Goal: Task Accomplishment & Management: Manage account settings

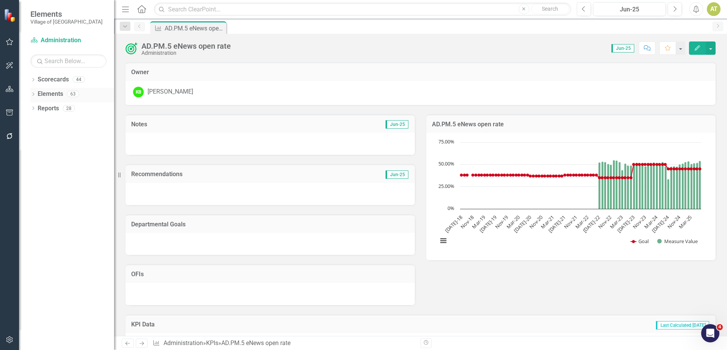
click at [36, 92] on div "Dropdown Elements 63" at bounding box center [72, 95] width 84 height 14
click at [48, 95] on link "Elements" at bounding box center [50, 94] width 25 height 9
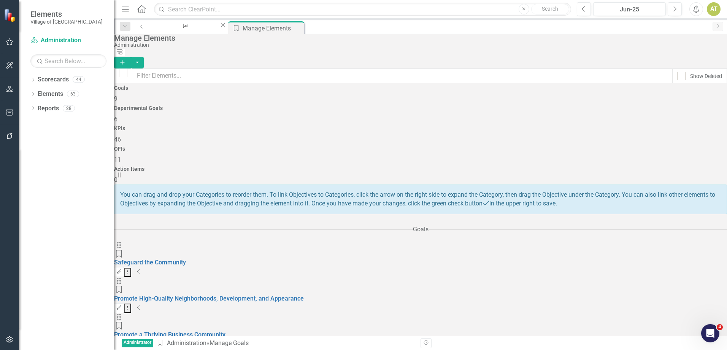
click at [401, 125] on div "KPIs 46" at bounding box center [420, 134] width 613 height 18
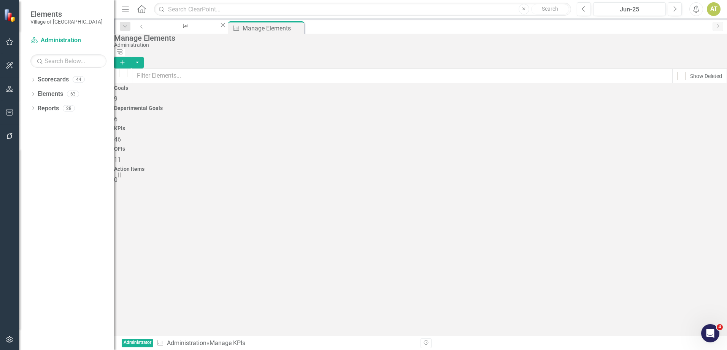
checkbox input "false"
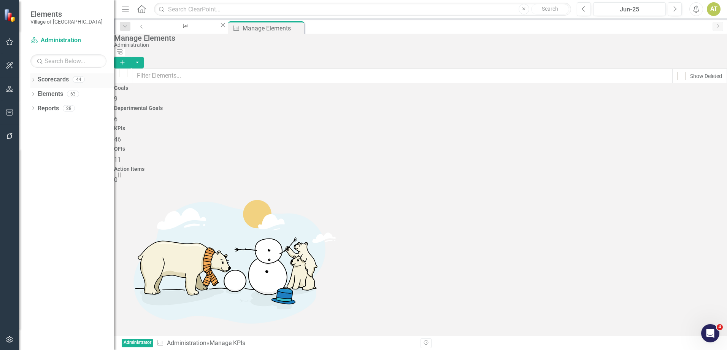
click at [33, 76] on div "Dropdown Scorecards 44" at bounding box center [72, 80] width 84 height 14
click at [33, 80] on icon at bounding box center [33, 79] width 2 height 3
click at [48, 93] on link "Village of [GEOGRAPHIC_DATA]" at bounding box center [72, 94] width 84 height 9
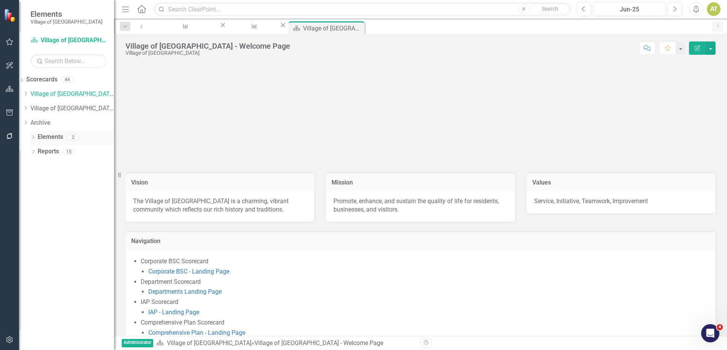
click at [35, 135] on div "Dropdown" at bounding box center [32, 138] width 5 height 6
click at [29, 92] on icon "Dropdown" at bounding box center [26, 93] width 6 height 5
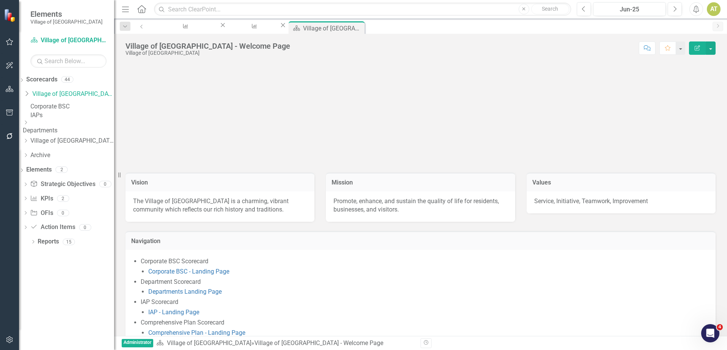
click at [58, 108] on link "Corporate BSC" at bounding box center [72, 106] width 84 height 9
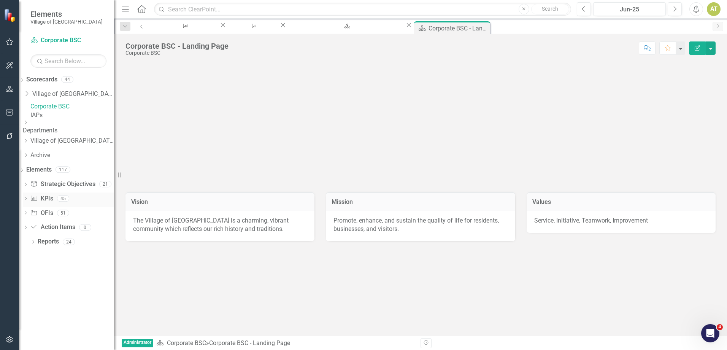
click at [53, 203] on link "KPI KPIs" at bounding box center [41, 198] width 23 height 9
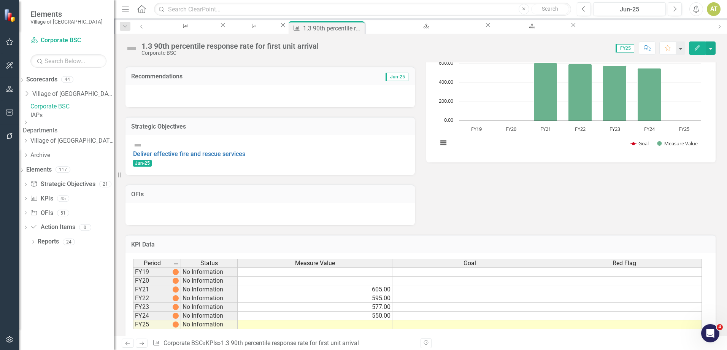
scroll to position [108, 0]
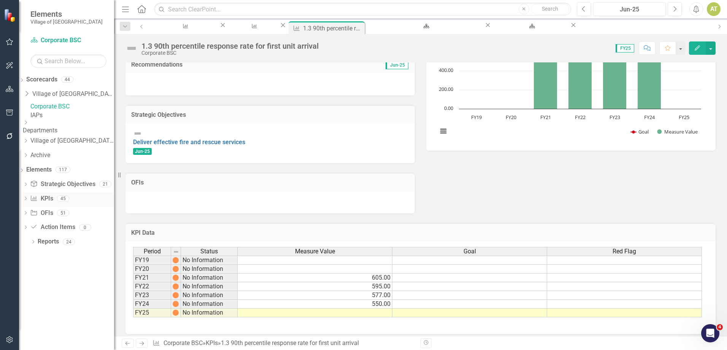
click at [50, 203] on link "KPI KPIs" at bounding box center [41, 198] width 23 height 9
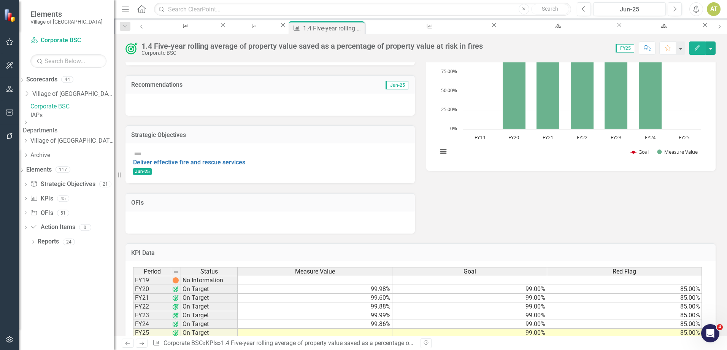
scroll to position [108, 0]
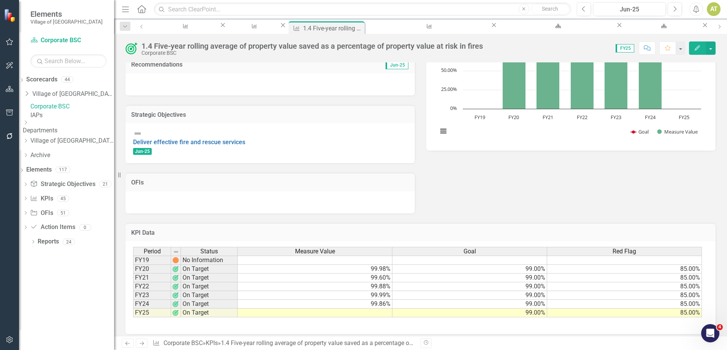
click at [29, 125] on icon "Dropdown" at bounding box center [26, 122] width 6 height 5
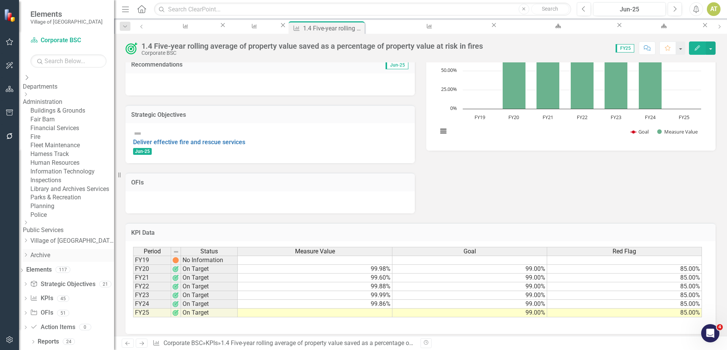
scroll to position [127, 0]
click at [71, 211] on link "Police" at bounding box center [72, 215] width 84 height 9
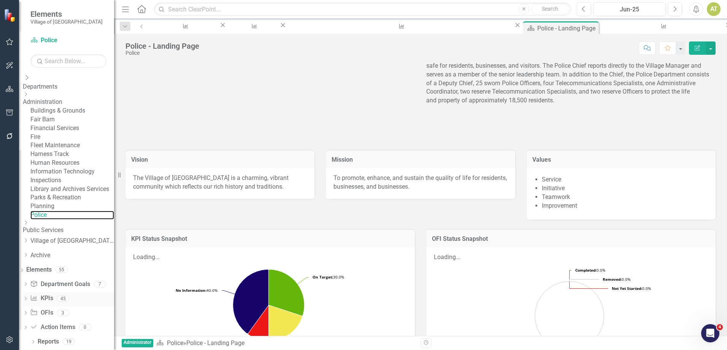
scroll to position [127, 0]
click at [53, 296] on link "KPI KPIs" at bounding box center [41, 298] width 23 height 9
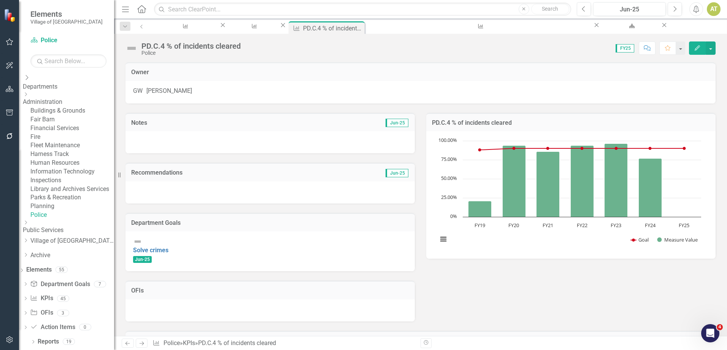
scroll to position [109, 0]
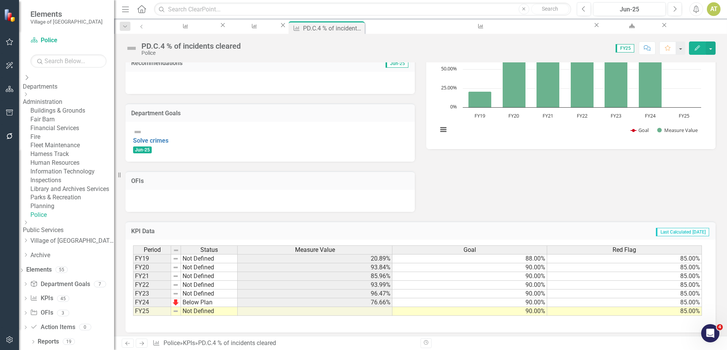
click at [697, 48] on icon "Edit" at bounding box center [697, 47] width 7 height 5
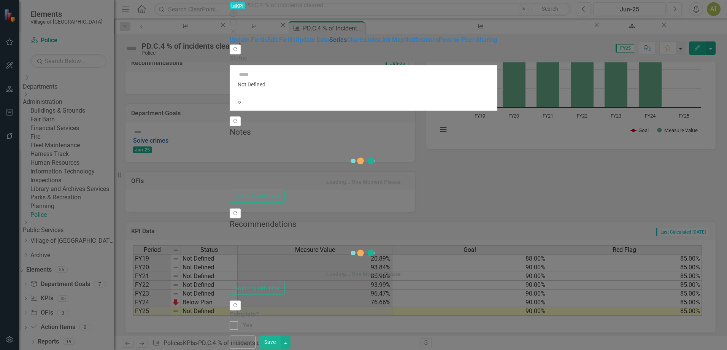
click at [329, 43] on link "Series" at bounding box center [337, 39] width 17 height 7
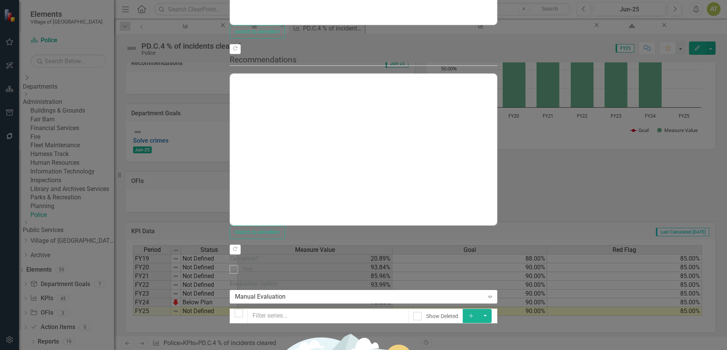
scroll to position [0, 0]
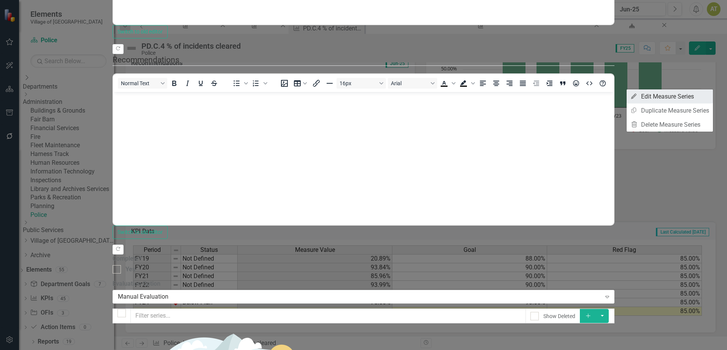
click at [702, 97] on link "Edit Edit Measure Series" at bounding box center [669, 96] width 86 height 14
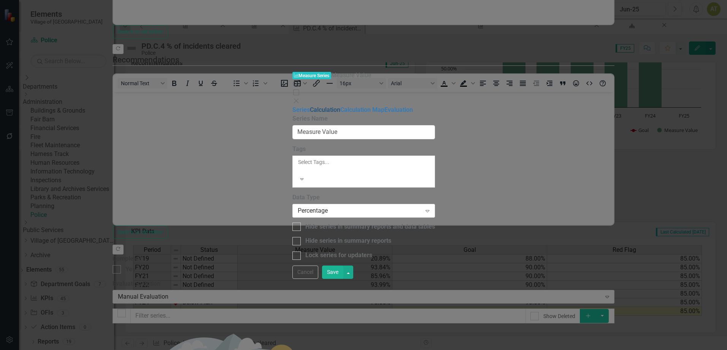
click at [310, 106] on link "Calculation" at bounding box center [325, 109] width 30 height 7
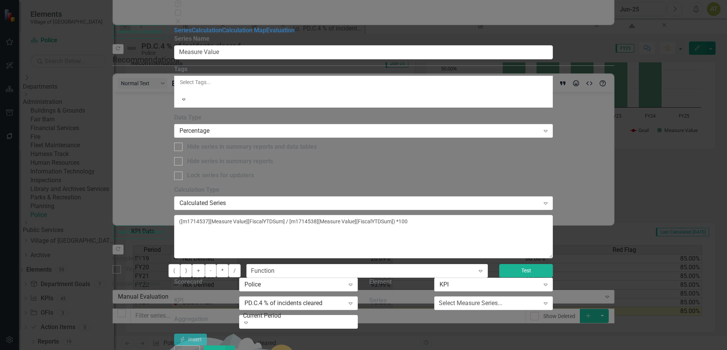
click at [553, 264] on button "Test" at bounding box center [526, 270] width 54 height 13
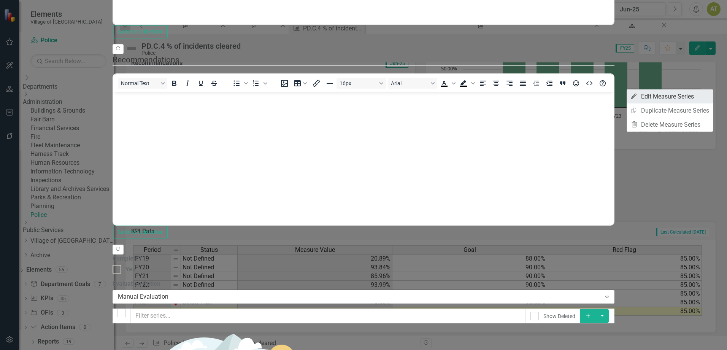
click at [696, 97] on link "Edit Edit Measure Series" at bounding box center [669, 96] width 86 height 14
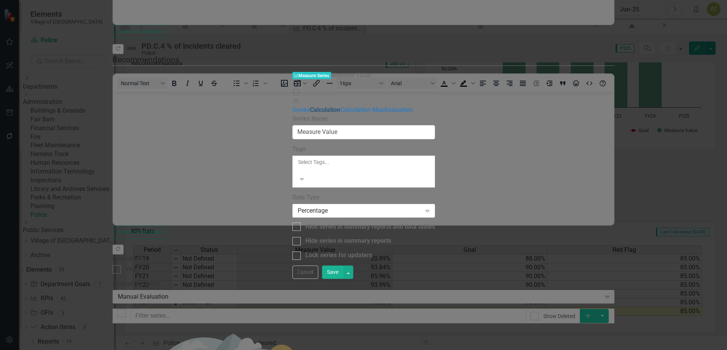
click at [310, 106] on link "Calculation" at bounding box center [325, 109] width 30 height 7
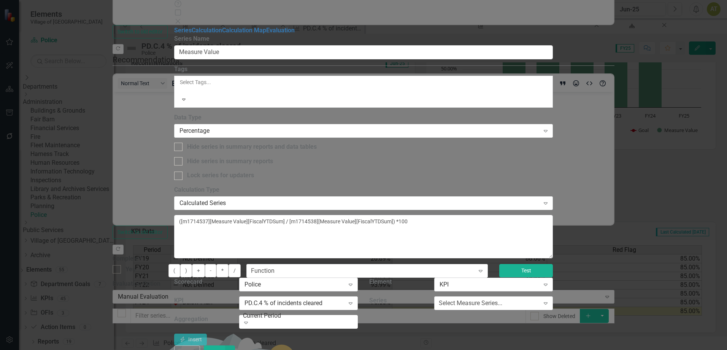
click at [553, 264] on button "Test" at bounding box center [526, 270] width 54 height 13
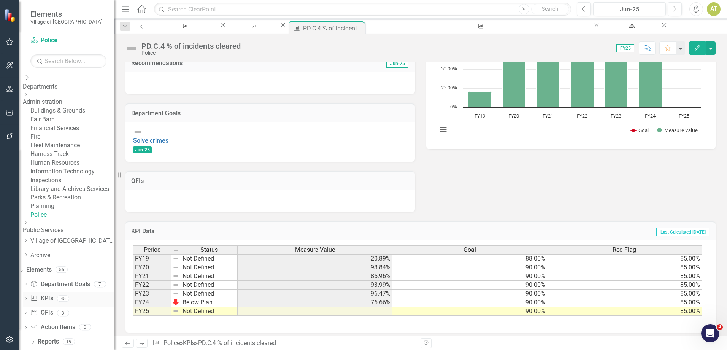
click at [28, 298] on icon "Dropdown" at bounding box center [25, 299] width 5 height 4
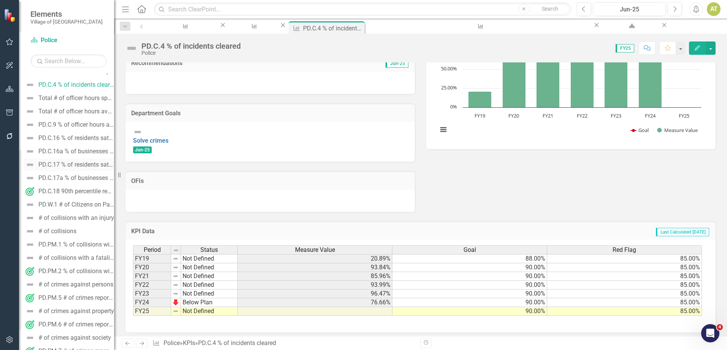
scroll to position [317, 0]
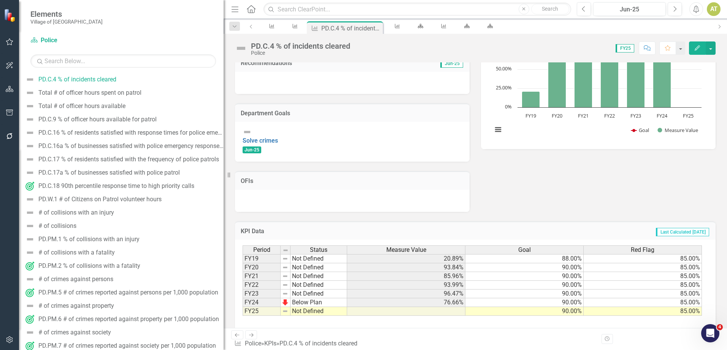
drag, startPoint x: 114, startPoint y: 133, endPoint x: 223, endPoint y: 127, distance: 109.3
click at [223, 127] on div "Resize" at bounding box center [226, 175] width 6 height 350
click at [121, 56] on div "PD.PM.3 # of incidents cleared" at bounding box center [79, 52] width 82 height 7
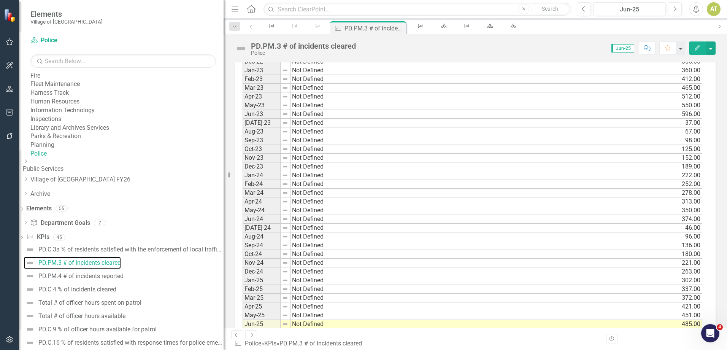
scroll to position [777, 0]
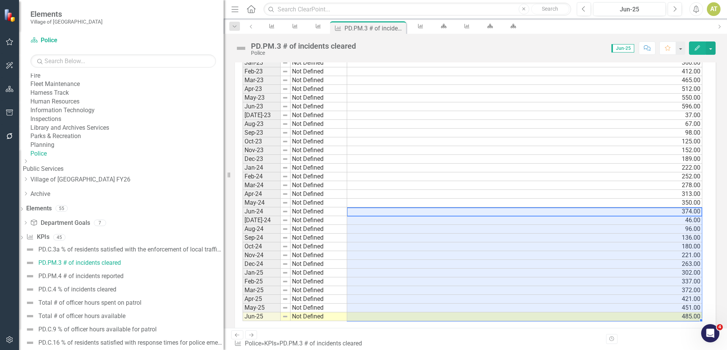
drag, startPoint x: 361, startPoint y: 206, endPoint x: 364, endPoint y: 312, distance: 106.9
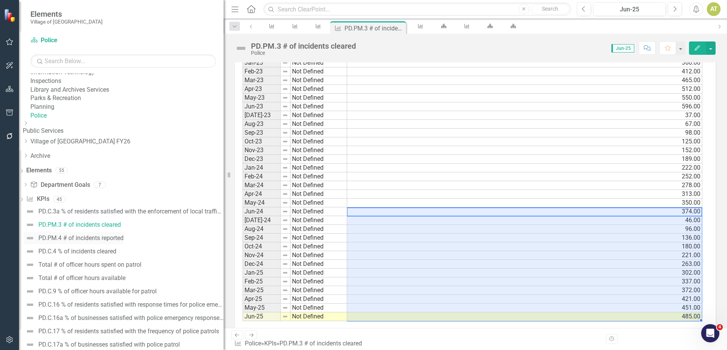
click at [116, 241] on div "PD.PM.4 # of incidents reported" at bounding box center [80, 238] width 85 height 7
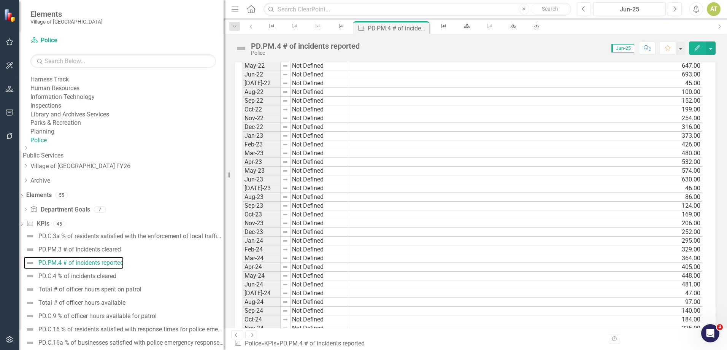
scroll to position [777, 0]
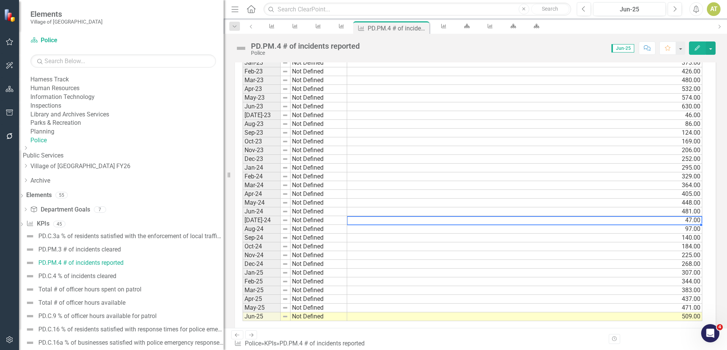
click at [388, 216] on td "47.00" at bounding box center [524, 220] width 355 height 9
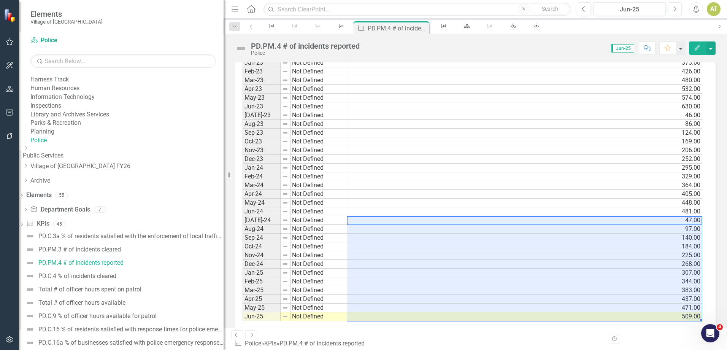
drag, startPoint x: 387, startPoint y: 217, endPoint x: 402, endPoint y: 311, distance: 95.0
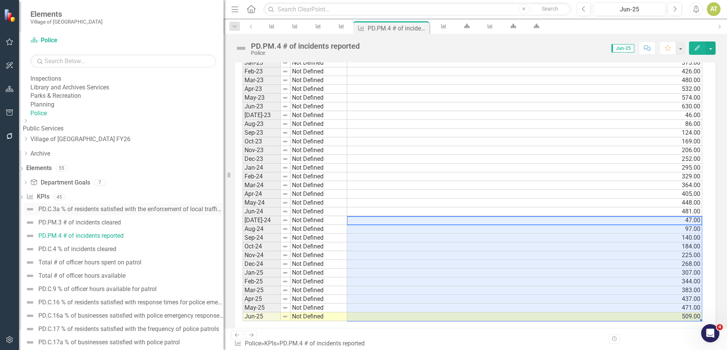
scroll to position [158, 0]
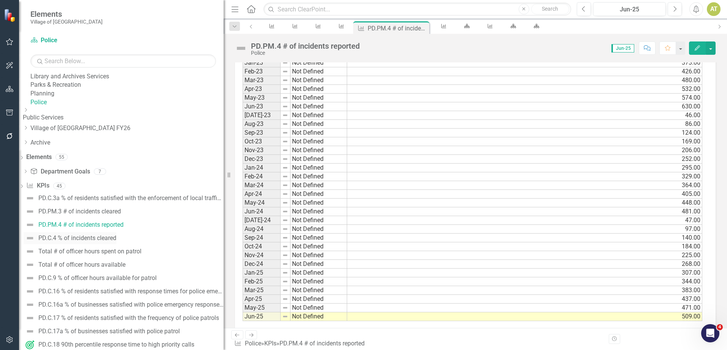
click at [78, 241] on div "PD.C.4 % of incidents cleared" at bounding box center [77, 238] width 78 height 7
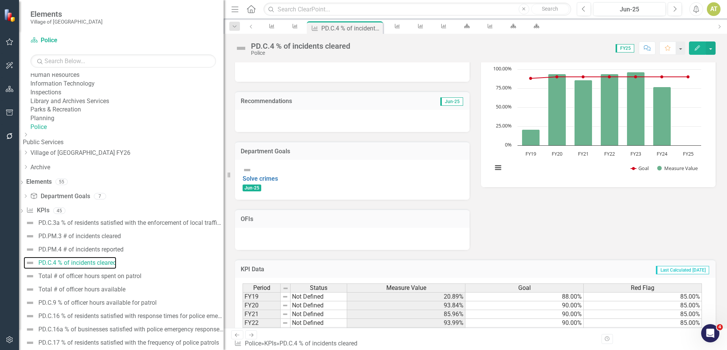
scroll to position [109, 0]
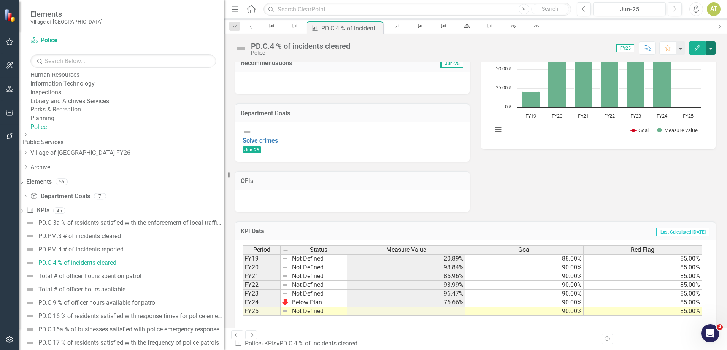
click at [708, 51] on button "button" at bounding box center [710, 47] width 10 height 13
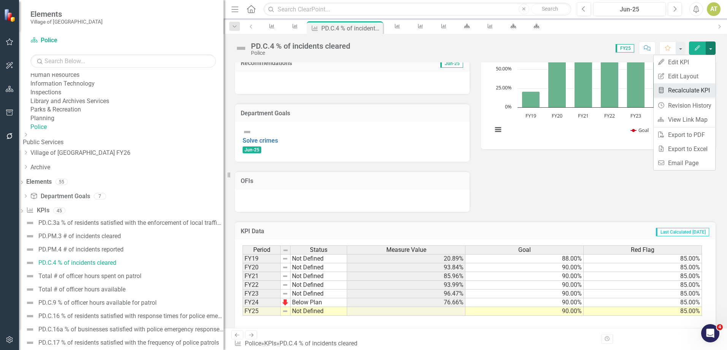
click at [700, 88] on link "Recalculate KPI Recalculate KPI" at bounding box center [684, 90] width 62 height 14
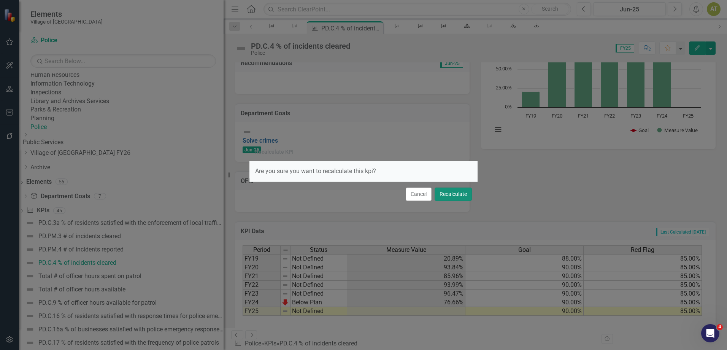
click at [452, 196] on button "Recalculate" at bounding box center [452, 193] width 37 height 13
